Goal: Complete application form

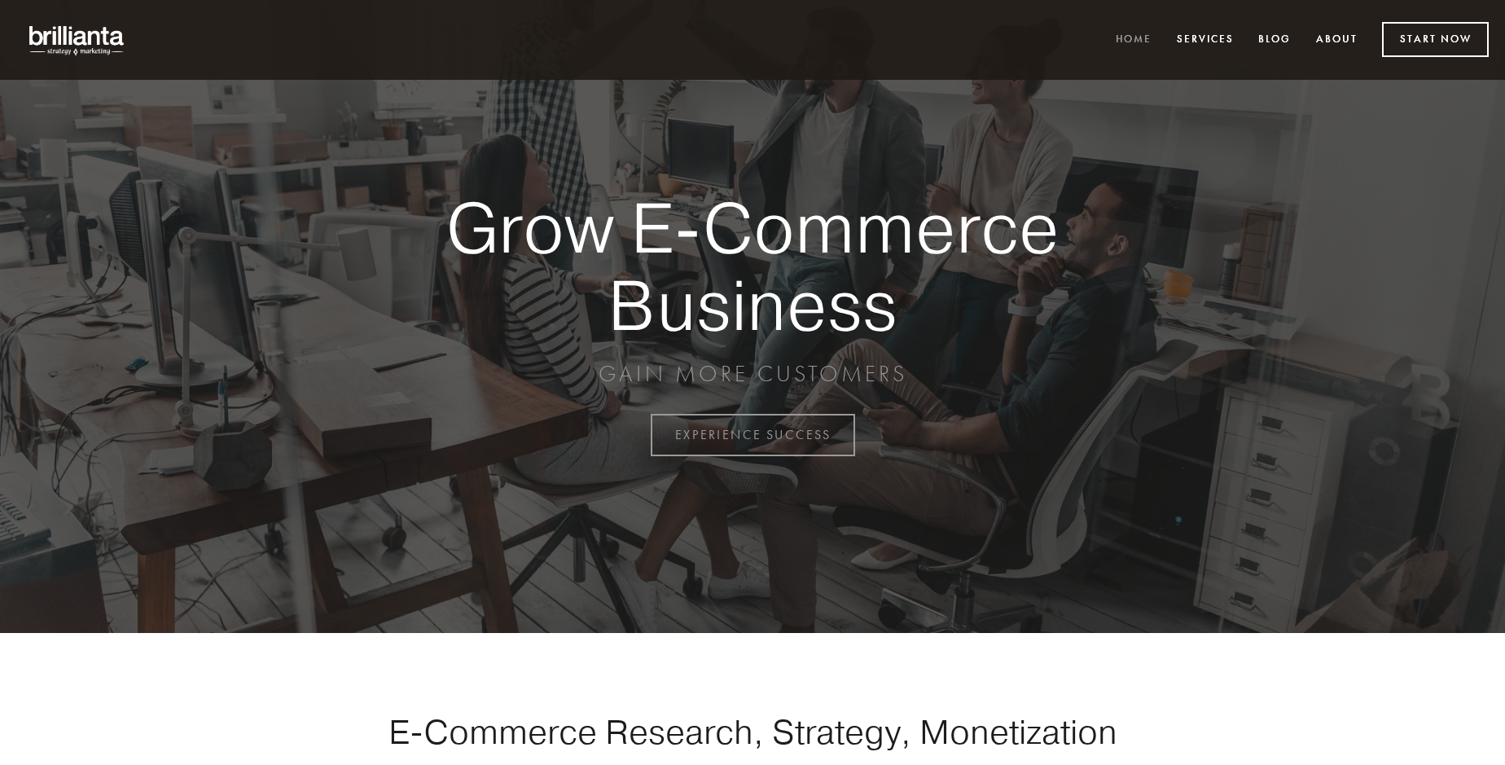
scroll to position [4269, 0]
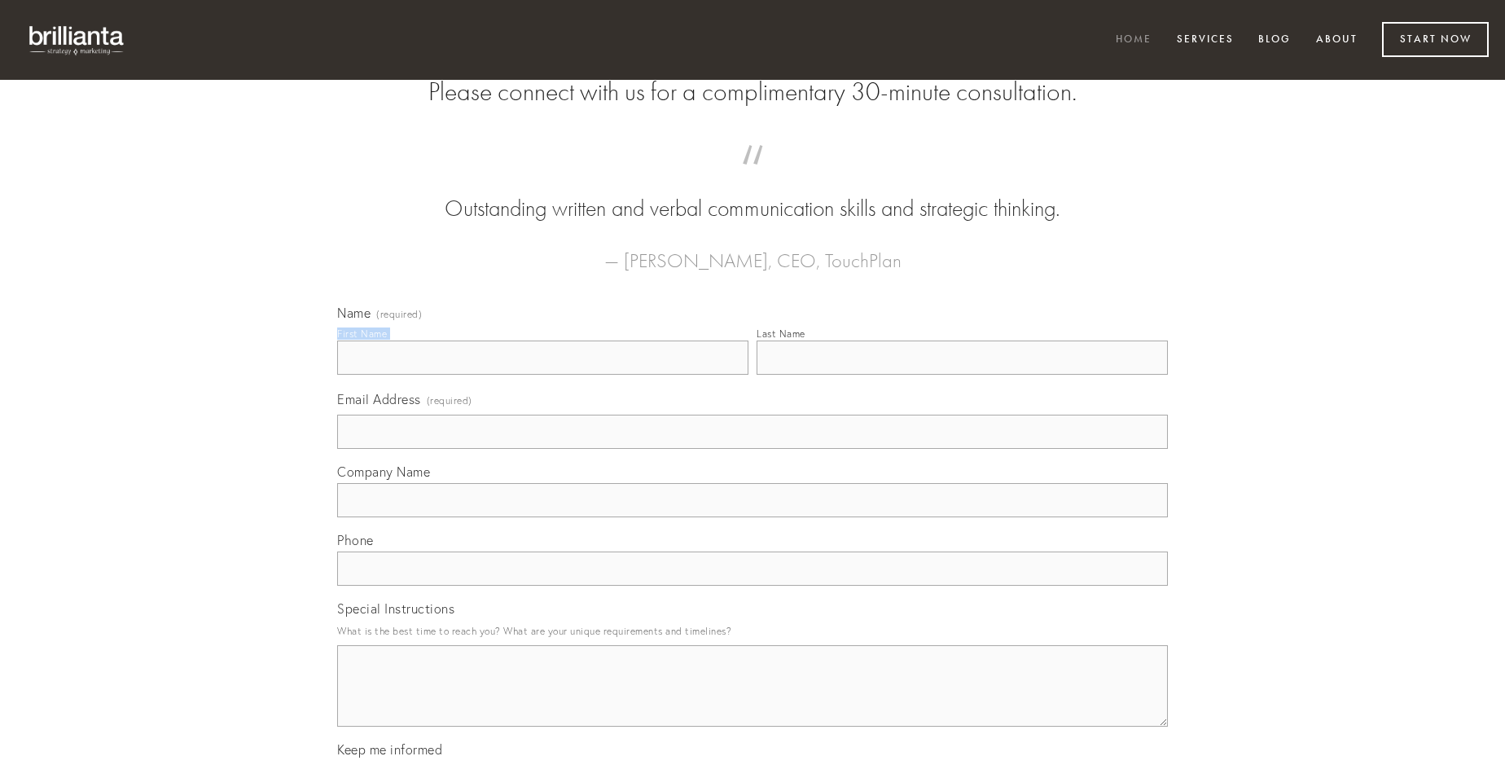
type input "[PERSON_NAME]"
click at [962, 375] on input "Last Name" at bounding box center [962, 357] width 411 height 34
type input "[PERSON_NAME]"
click at [753, 449] on input "Email Address (required)" at bounding box center [752, 432] width 831 height 34
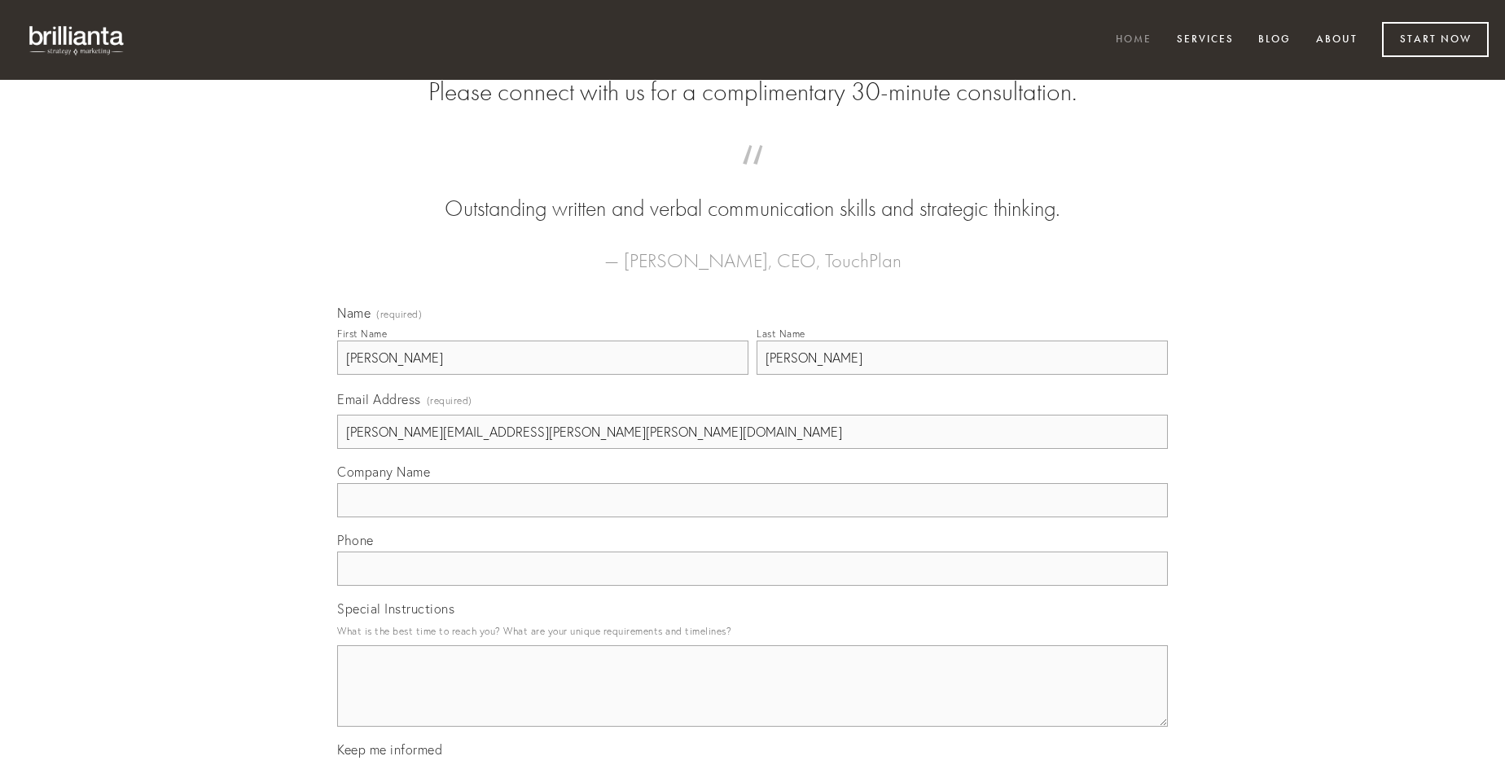
type input "[PERSON_NAME][EMAIL_ADDRESS][PERSON_NAME][PERSON_NAME][DOMAIN_NAME]"
click at [753, 517] on input "Company Name" at bounding box center [752, 500] width 831 height 34
type input "despecto"
click at [753, 586] on input "text" at bounding box center [752, 568] width 831 height 34
click at [753, 700] on textarea "Special Instructions" at bounding box center [752, 685] width 831 height 81
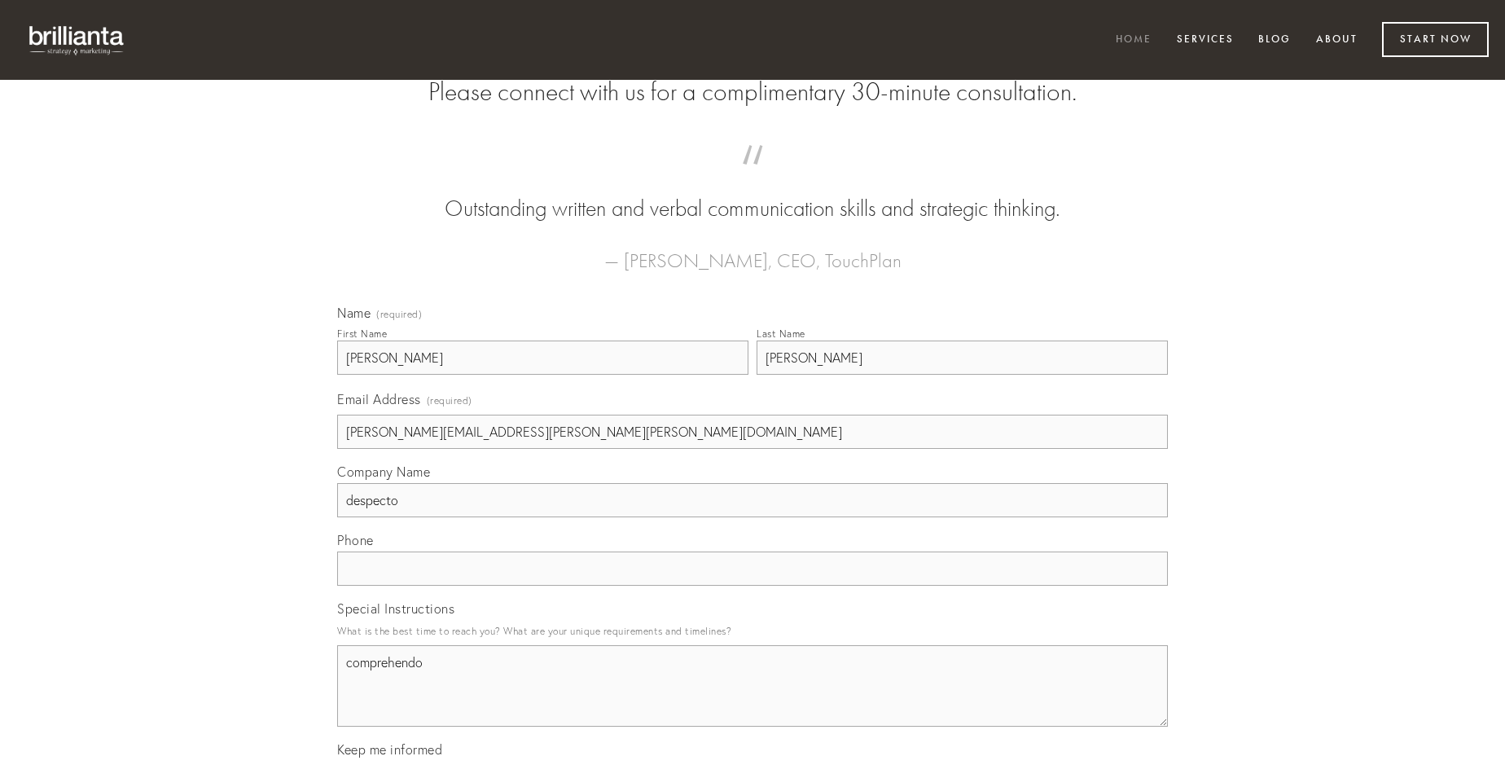
type textarea "comprehendo"
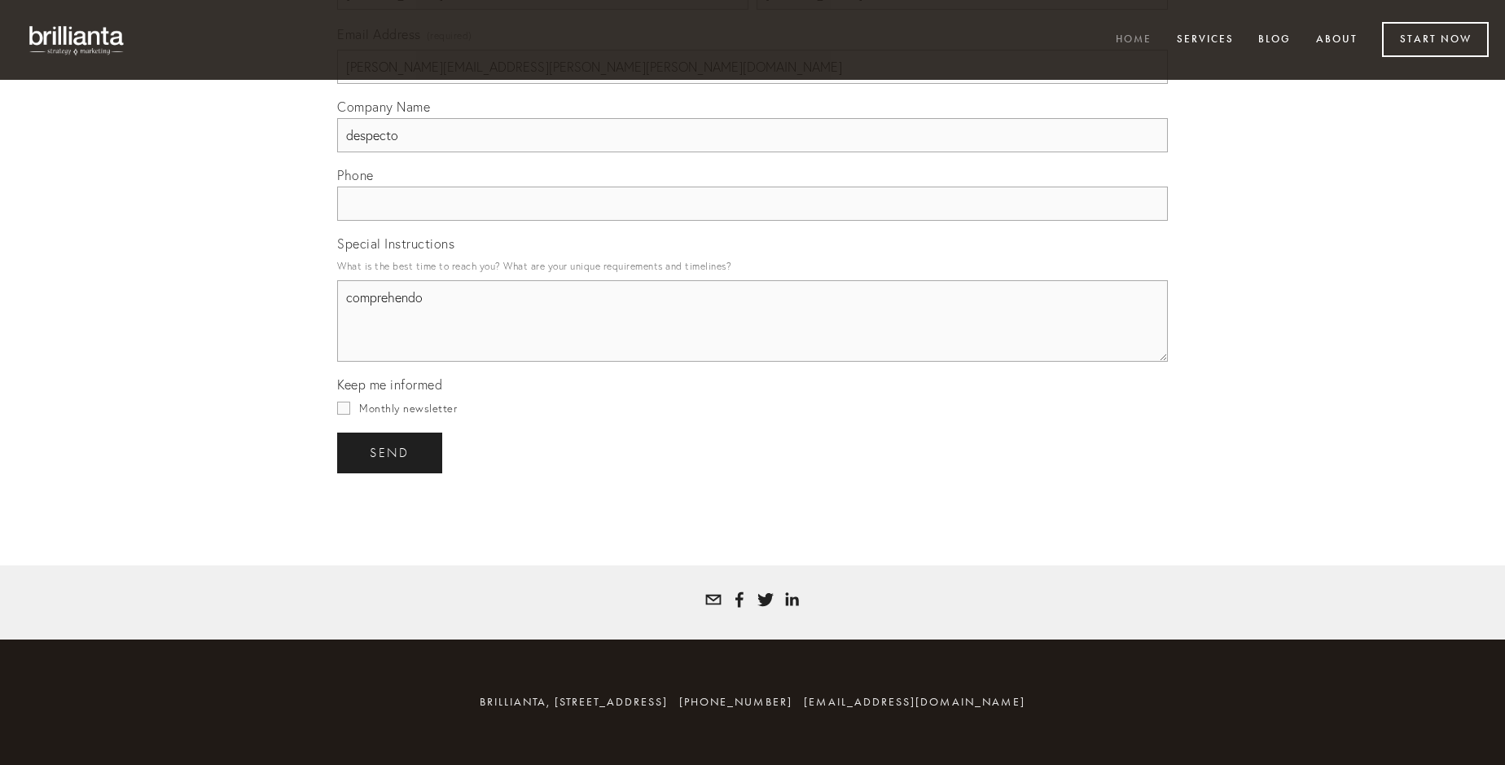
click at [391, 452] on span "send" at bounding box center [390, 452] width 40 height 15
